Goal: Task Accomplishment & Management: Manage account settings

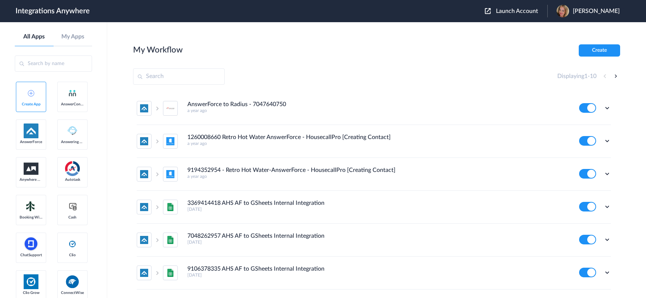
click at [44, 63] on input "text" at bounding box center [53, 63] width 77 height 16
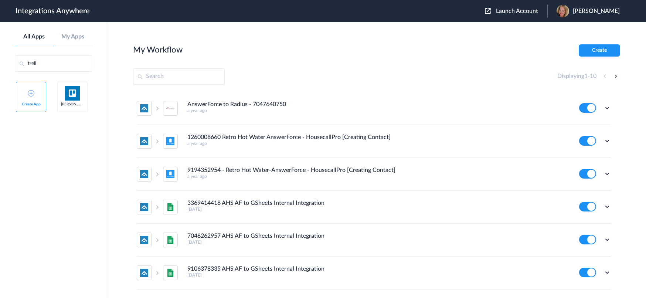
type input "trell"
click at [538, 14] on span "Launch Account" at bounding box center [517, 11] width 42 height 6
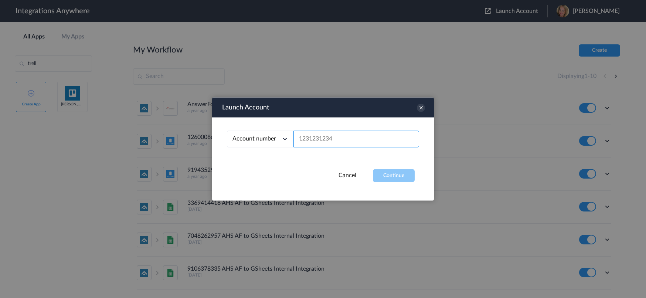
click at [329, 137] on input "text" at bounding box center [356, 139] width 126 height 17
paste input "8669071172"
type input "8669071172"
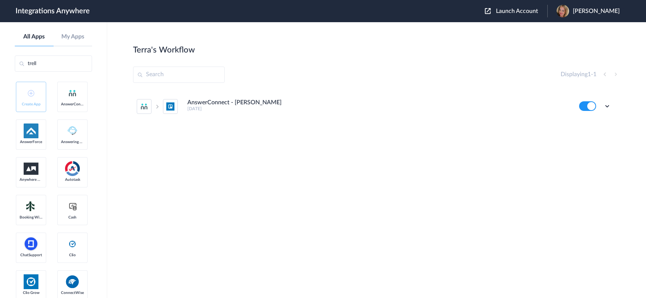
click at [591, 104] on button at bounding box center [587, 106] width 17 height 10
click at [606, 105] on icon at bounding box center [606, 105] width 7 height 7
click at [588, 144] on li "Delete" at bounding box center [587, 151] width 48 height 14
click at [585, 148] on span "Are you sure?" at bounding box center [581, 153] width 26 height 11
